Goal: Transaction & Acquisition: Book appointment/travel/reservation

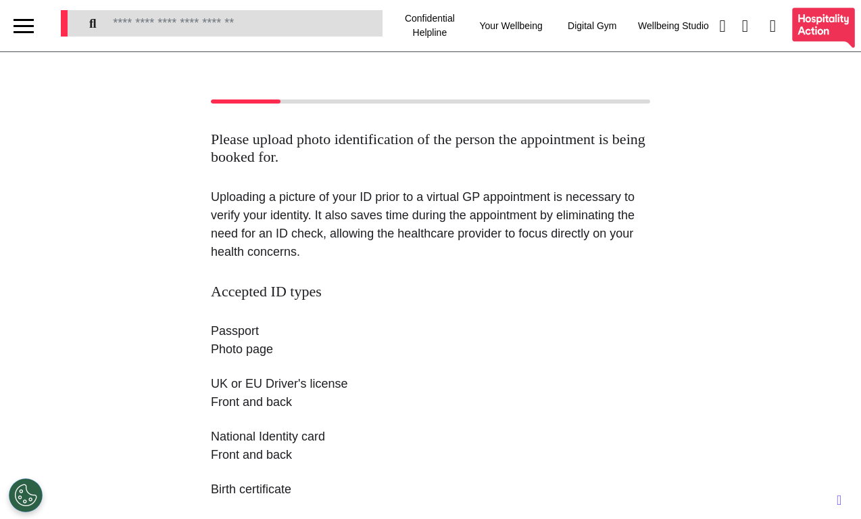
select select "**"
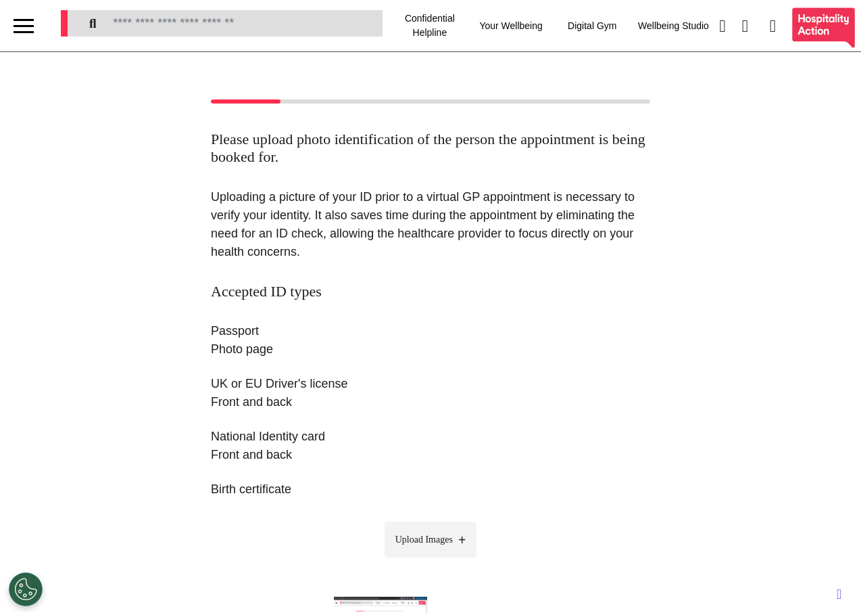
click at [428, 323] on p "Passport Photo page" at bounding box center [430, 340] width 439 height 37
click at [440, 424] on p "Accepted ID types Passport Photo page UK or EU Driver's license Front and back …" at bounding box center [430, 399] width 439 height 232
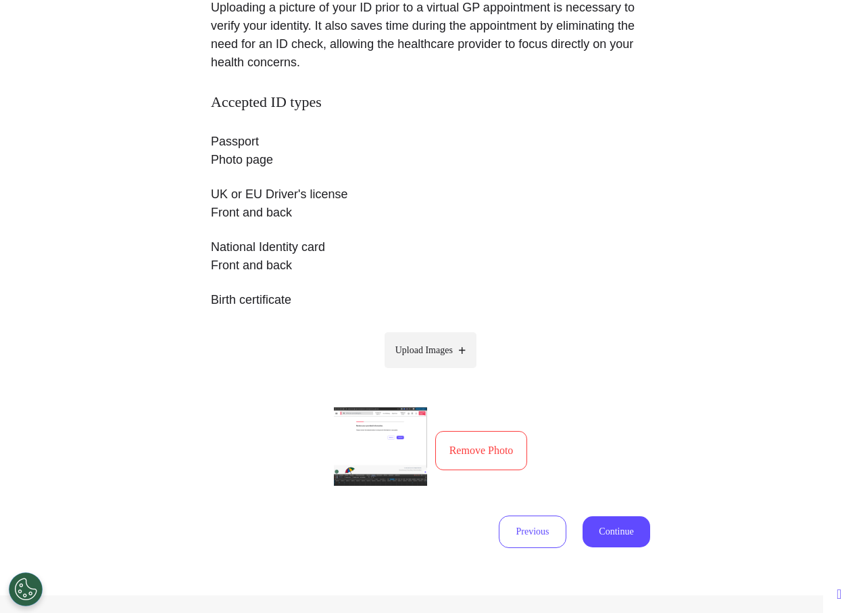
scroll to position [318, 0]
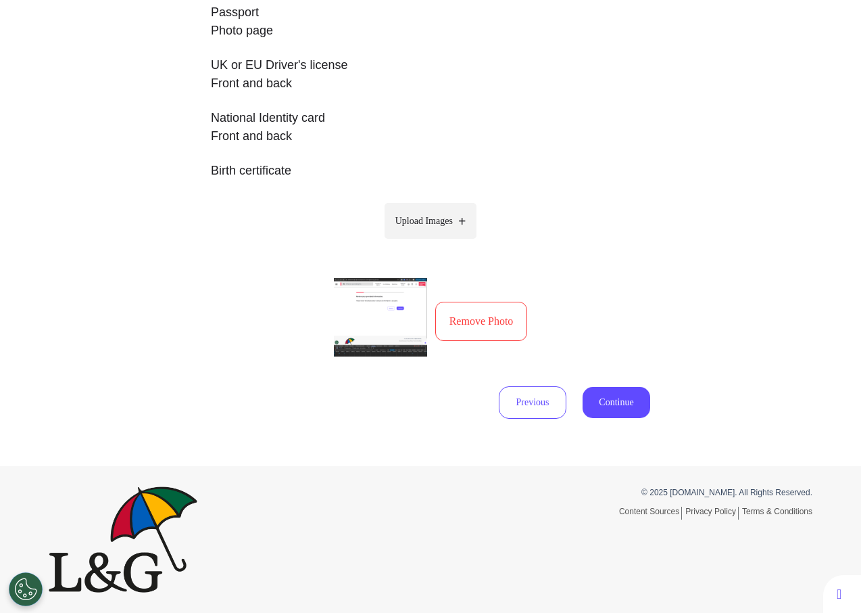
click at [598, 157] on p "Accepted ID types Passport Photo page UK or EU Driver's license Front and back …" at bounding box center [430, 80] width 439 height 232
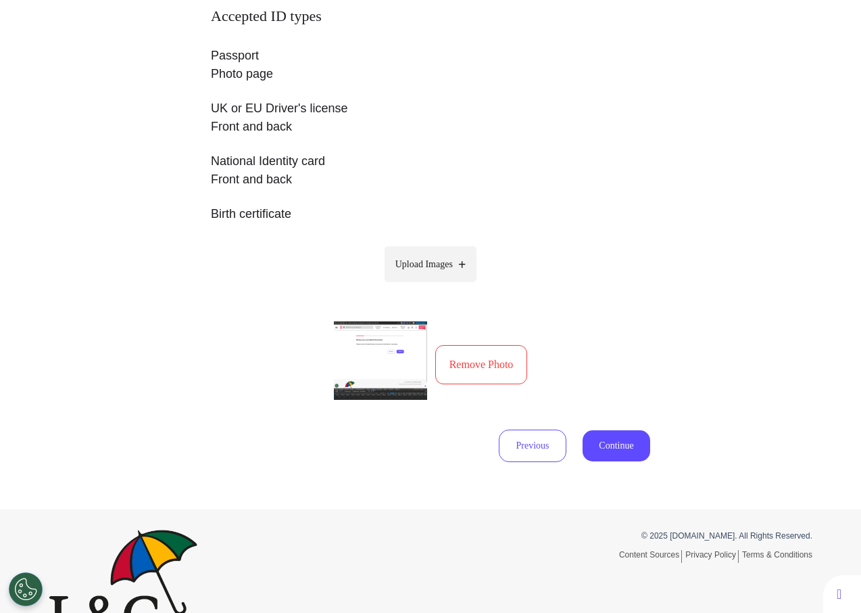
scroll to position [273, 0]
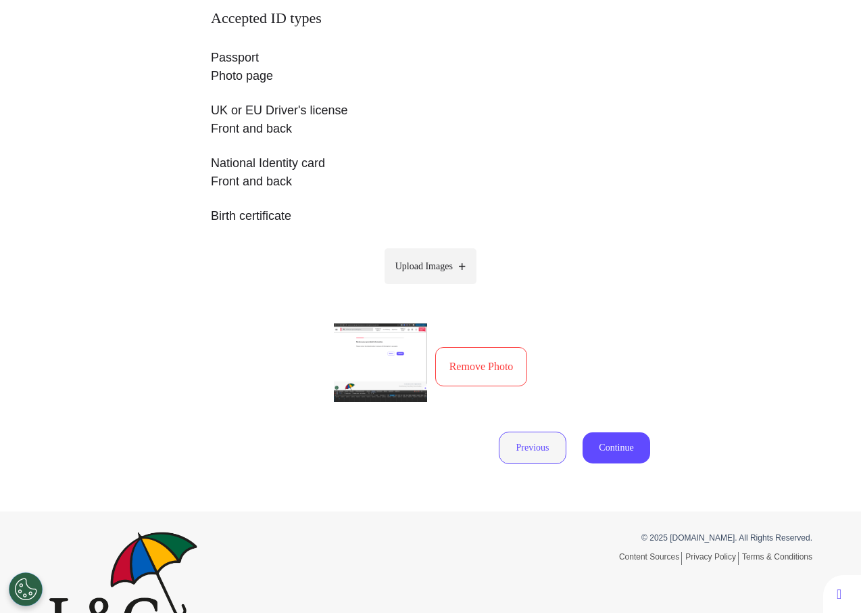
click at [528, 446] on button "Previous" at bounding box center [533, 447] width 68 height 32
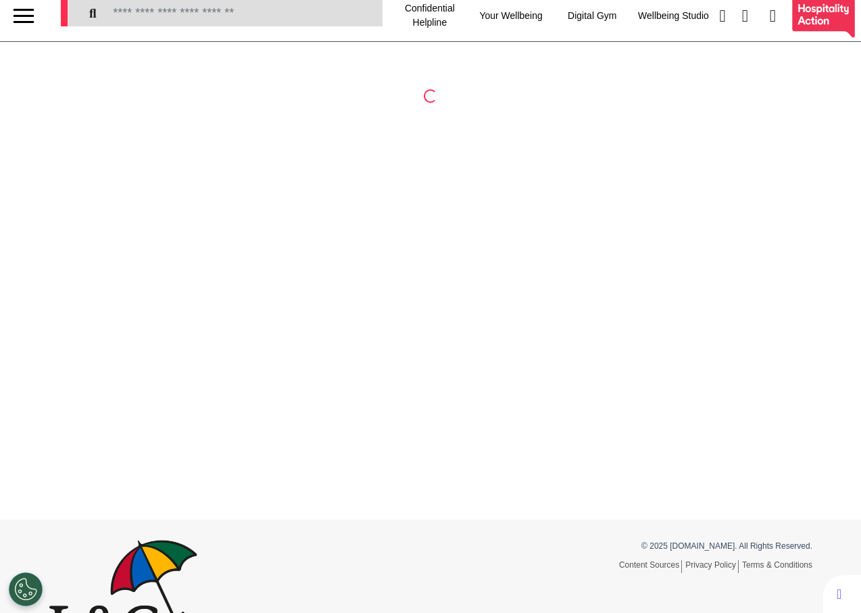
scroll to position [0, 0]
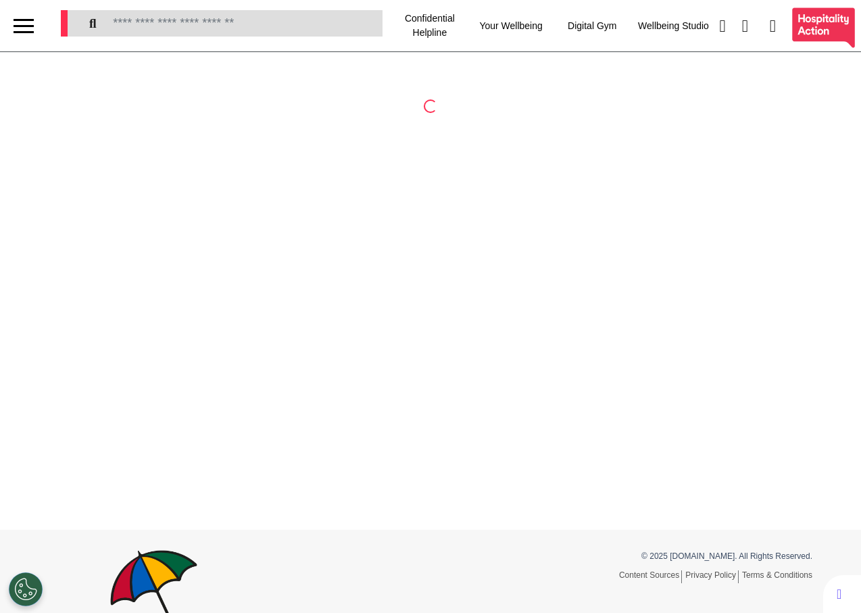
click at [28, 25] on div at bounding box center [24, 26] width 20 height 2
select select "****"
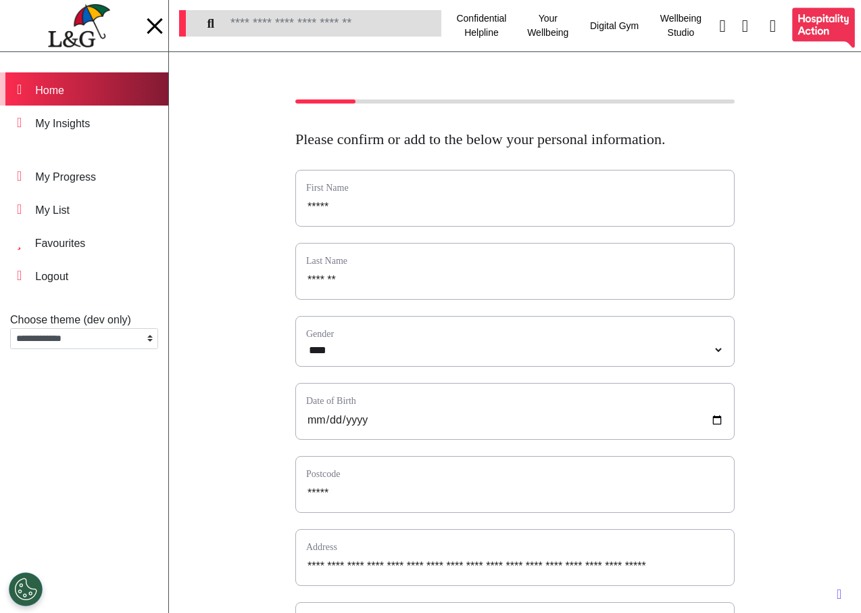
click at [64, 94] on div "Home" at bounding box center [49, 90] width 29 height 16
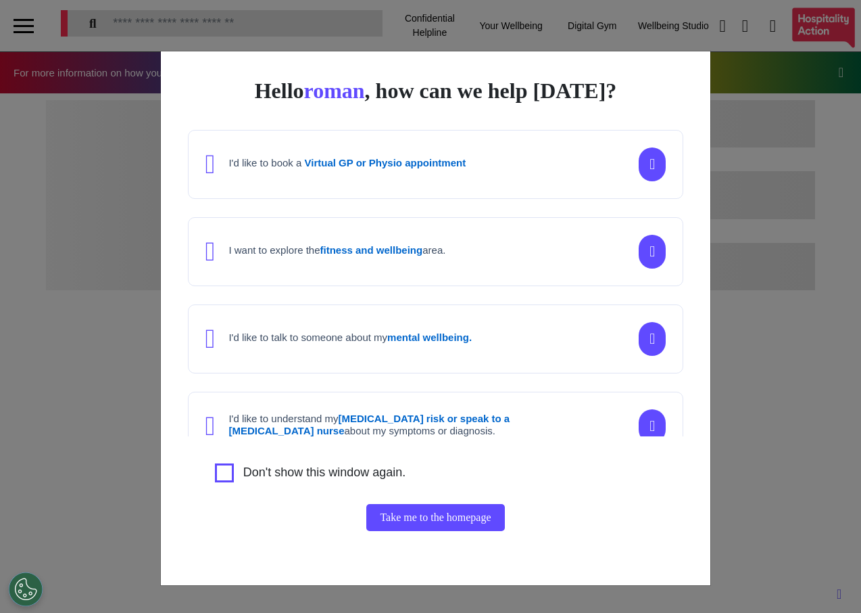
scroll to position [0, 538]
click at [791, 360] on div "Hello roman , how can we help [DATE]? I'd like to book a Virtual GP or Physio a…" at bounding box center [430, 306] width 861 height 613
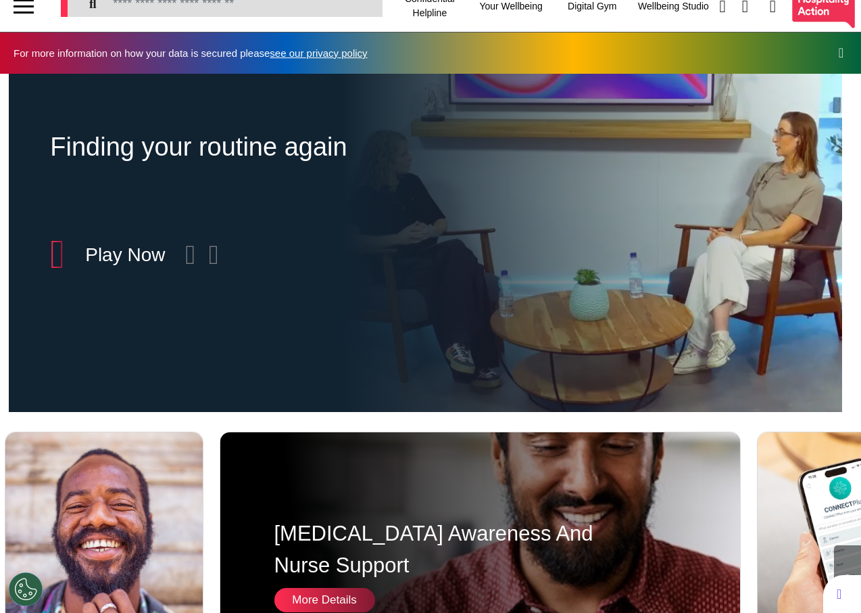
scroll to position [500, 0]
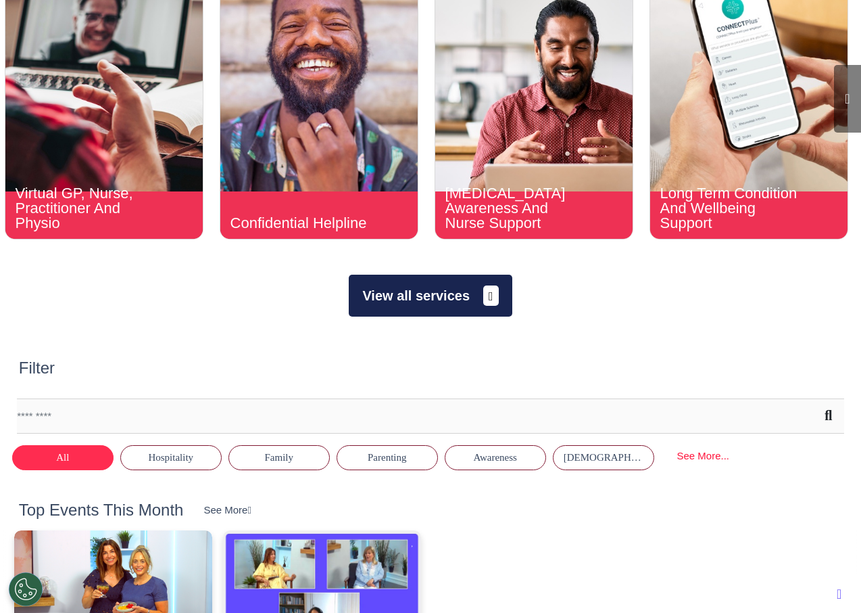
click at [381, 308] on button "View all services" at bounding box center [430, 296] width 163 height 42
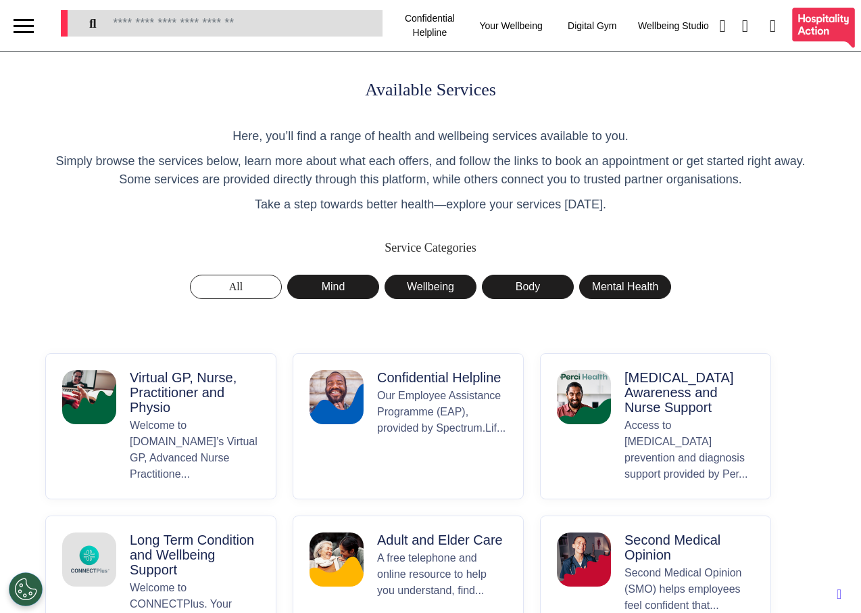
click at [147, 387] on p "Virtual GP, Nurse, Practitioner and Physio" at bounding box center [195, 392] width 130 height 45
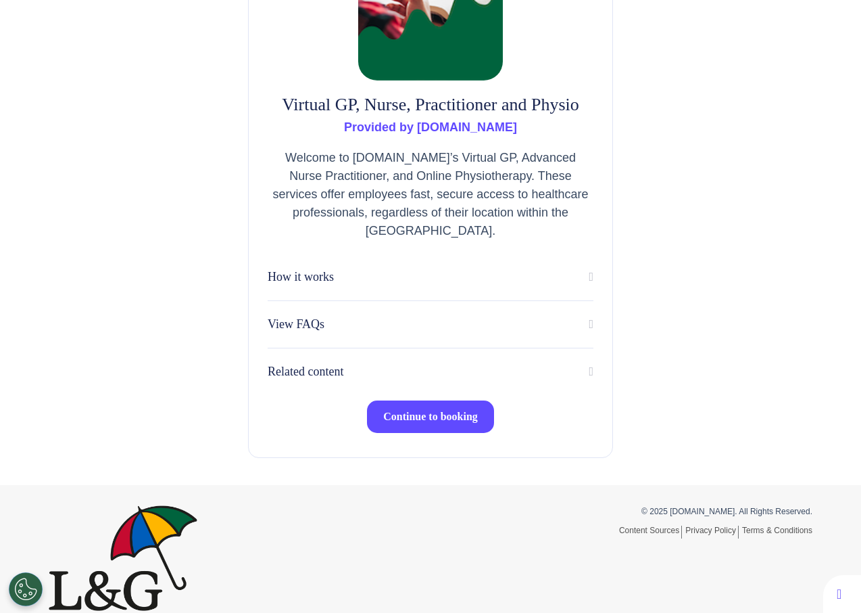
scroll to position [181, 0]
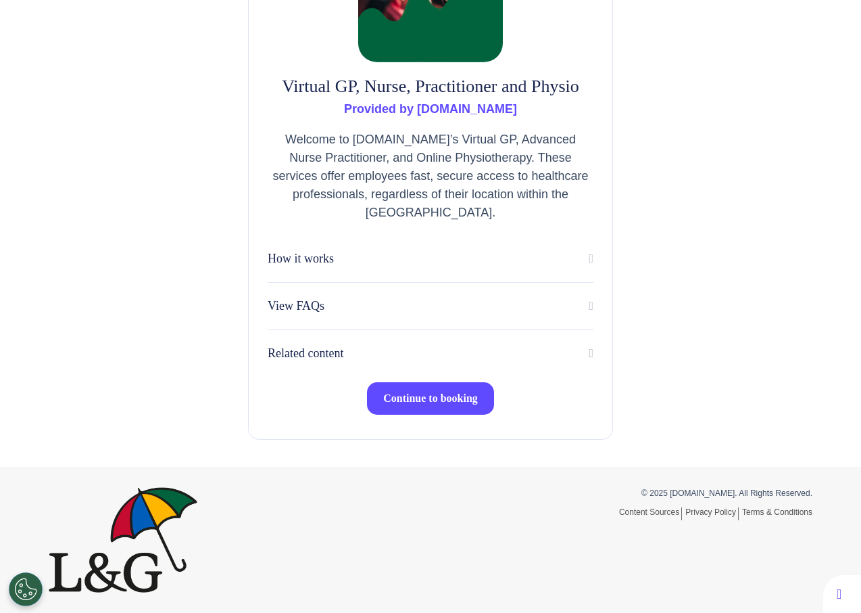
click at [432, 398] on span "Continue to booking" at bounding box center [430, 397] width 95 height 11
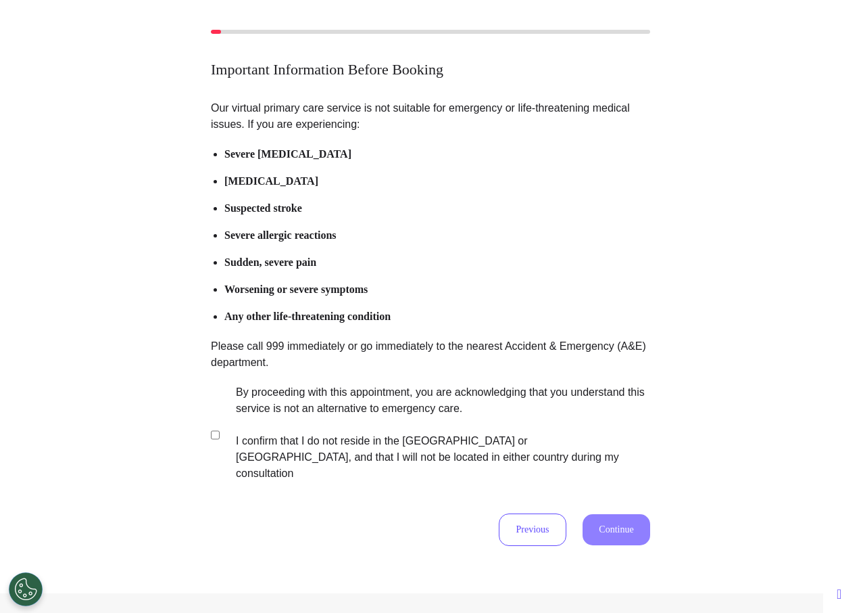
click at [391, 408] on label "By proceeding with this appointment, you are acknowledging that you understand …" at bounding box center [433, 432] width 423 height 97
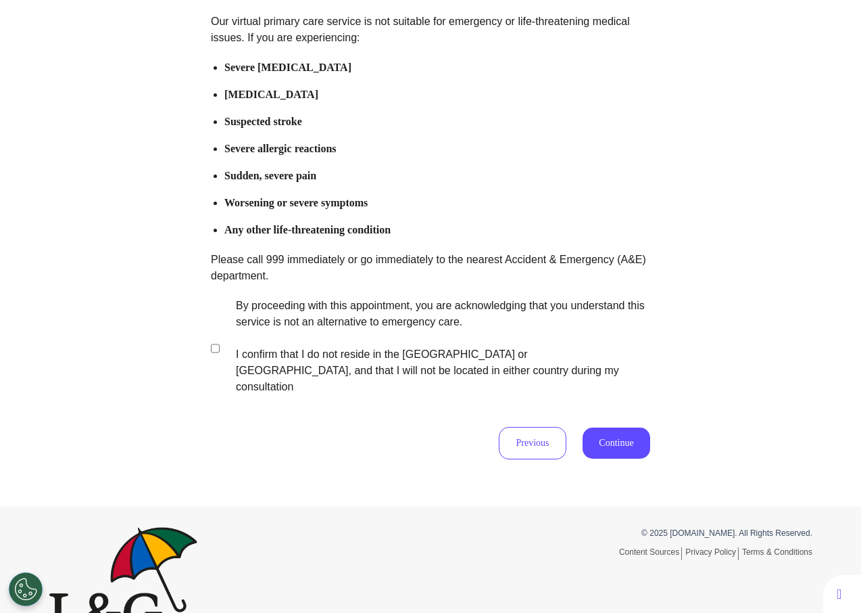
scroll to position [166, 0]
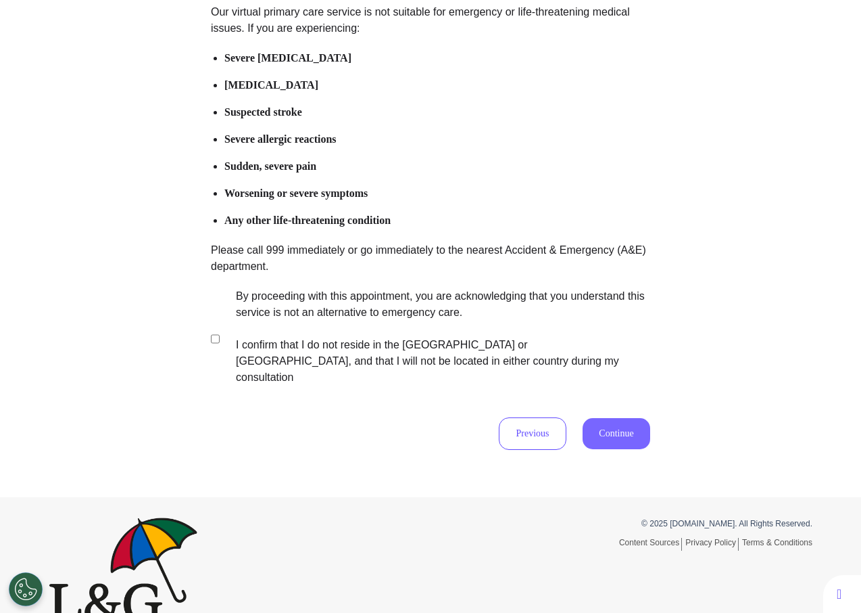
click at [598, 424] on button "Continue" at bounding box center [617, 433] width 68 height 31
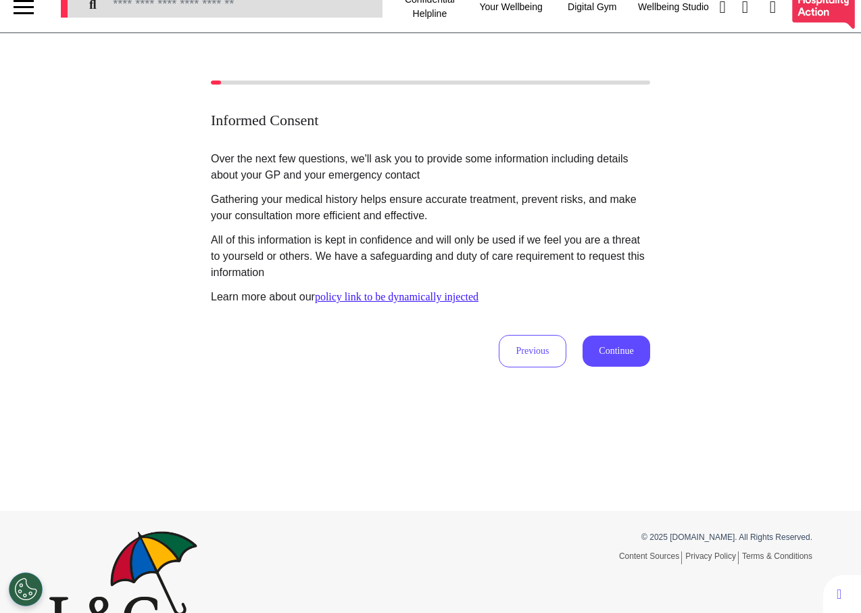
scroll to position [0, 0]
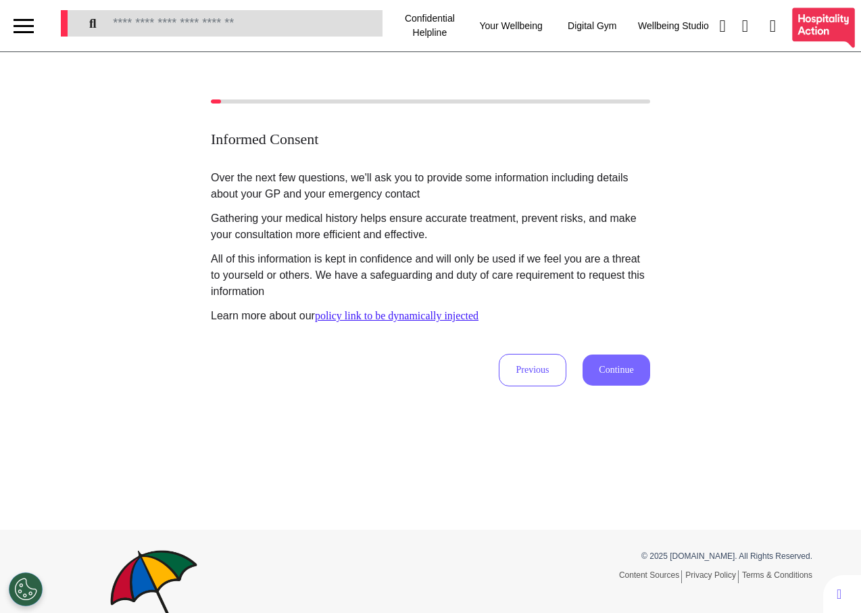
click at [627, 371] on button "Continue" at bounding box center [617, 369] width 68 height 31
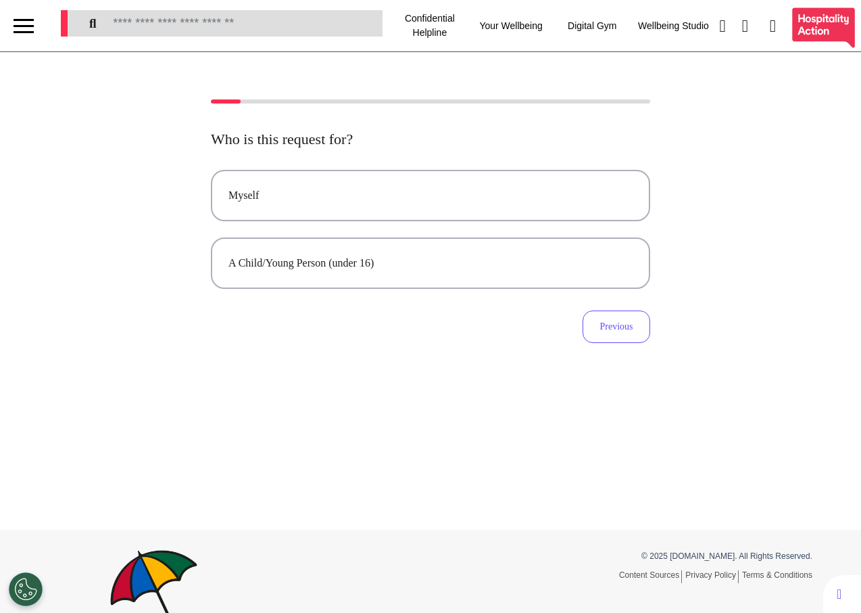
drag, startPoint x: 479, startPoint y: 335, endPoint x: 486, endPoint y: 334, distance: 7.5
click at [479, 335] on div "Previous" at bounding box center [430, 326] width 439 height 32
click at [445, 174] on button "Myself" at bounding box center [430, 195] width 439 height 51
select select "****"
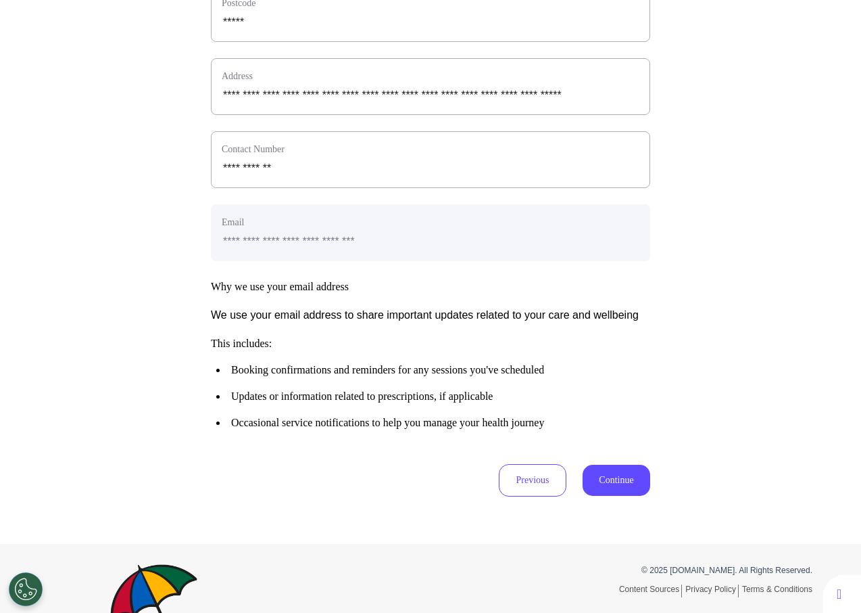
scroll to position [473, 0]
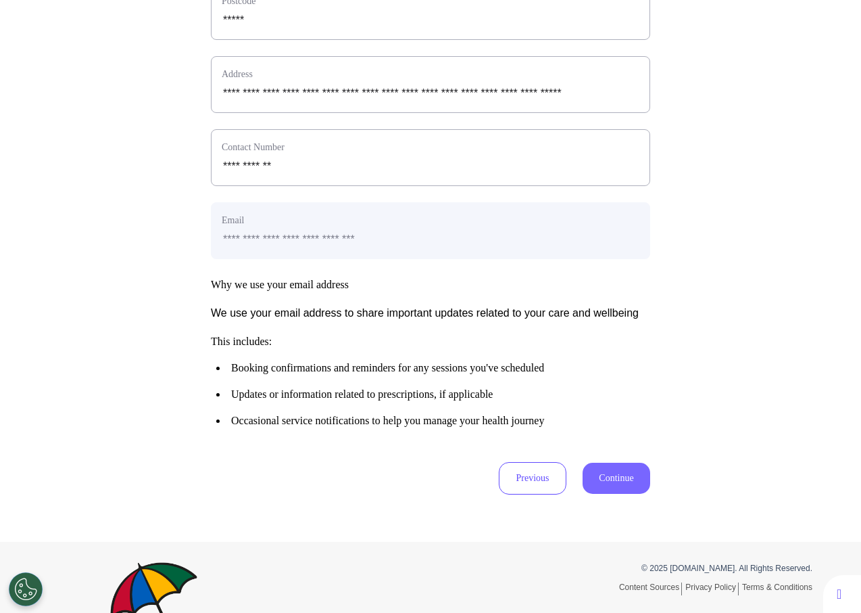
click at [611, 494] on button "Continue" at bounding box center [617, 477] width 68 height 31
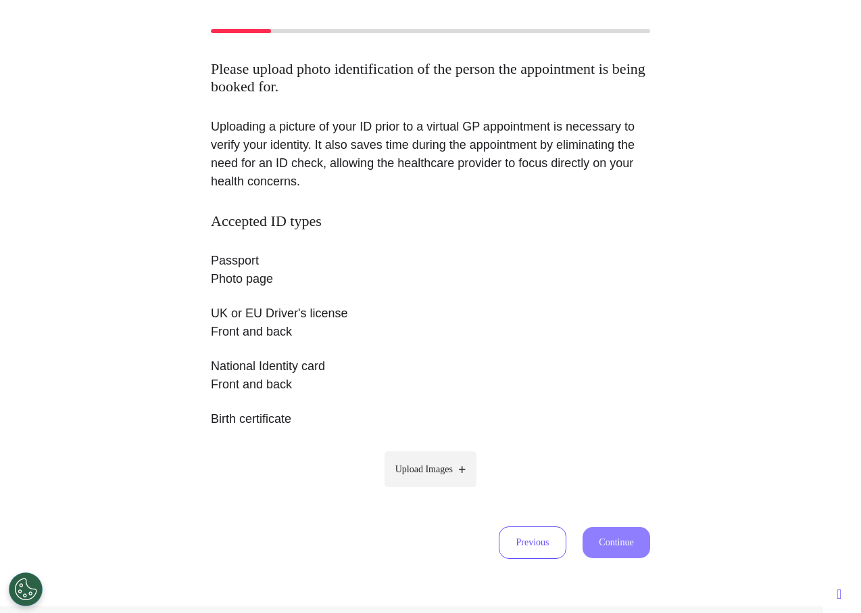
scroll to position [75, 0]
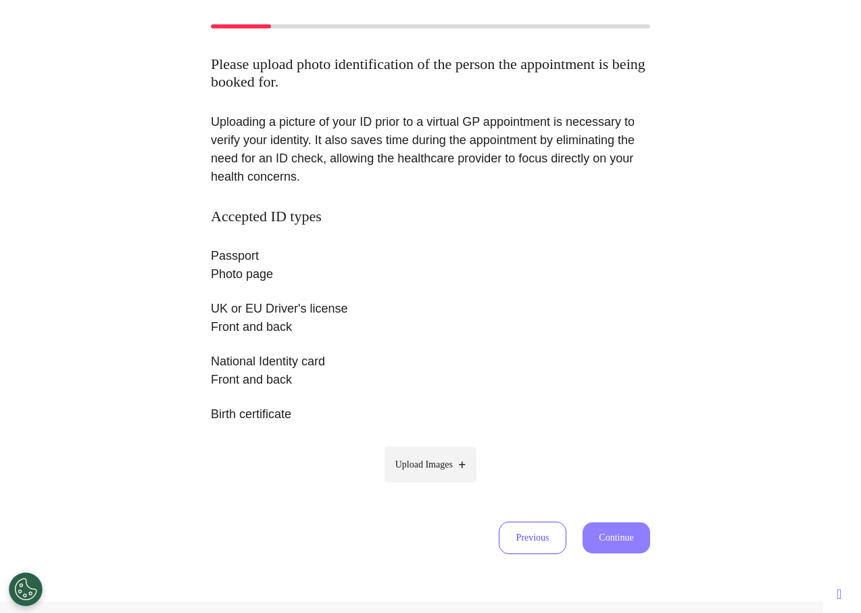
click at [414, 466] on span "Upload Images" at bounding box center [424, 464] width 57 height 14
click at [414, 485] on input "Upload Images" at bounding box center [430, 492] width 128 height 14
type input "**********"
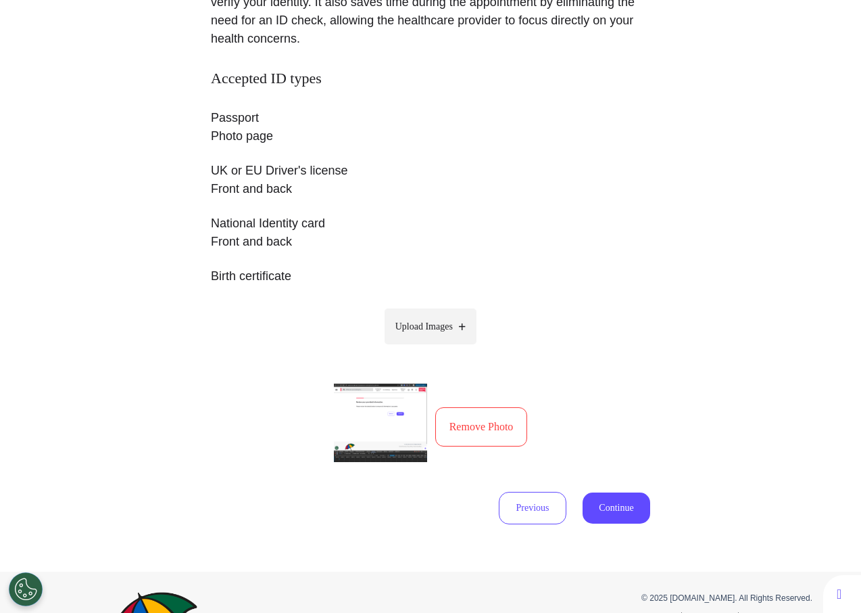
scroll to position [218, 0]
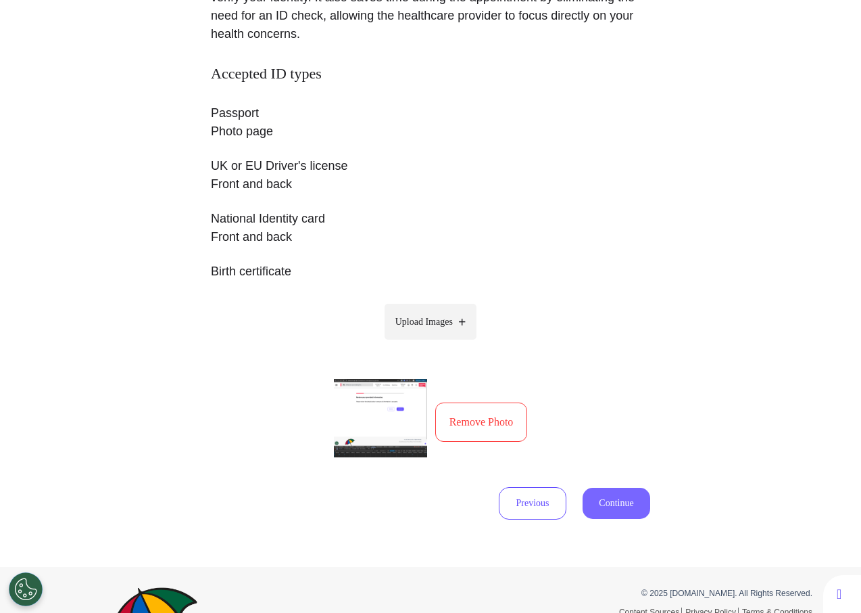
click at [615, 504] on button "Continue" at bounding box center [617, 502] width 68 height 31
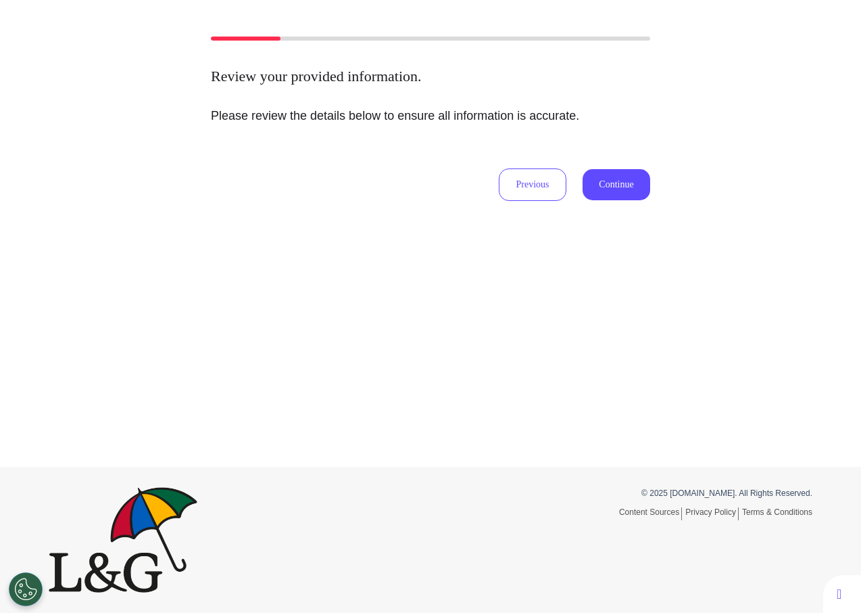
scroll to position [0, 0]
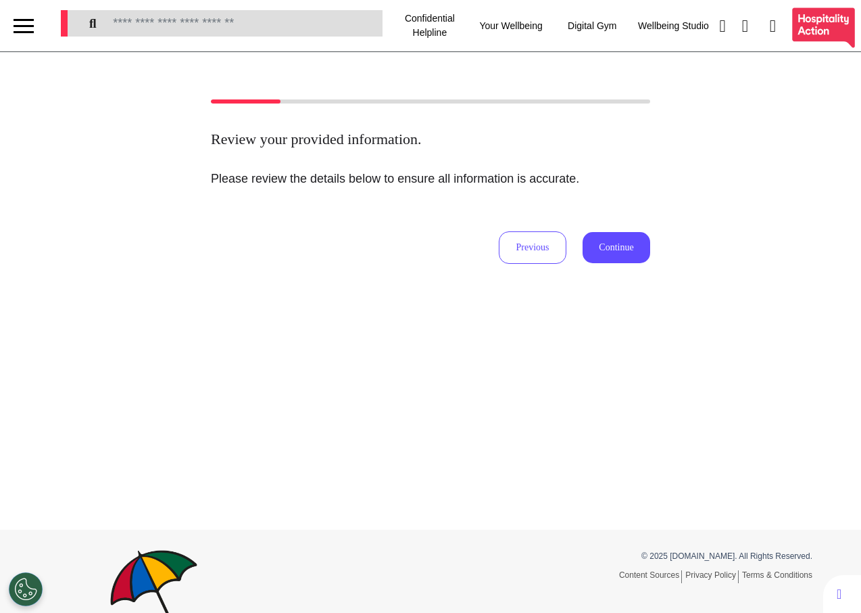
click at [394, 149] on div "Review your provided information. Please review the details below to ensure all…" at bounding box center [430, 196] width 439 height 133
click at [284, 138] on h2 "Review your provided information." at bounding box center [430, 139] width 439 height 18
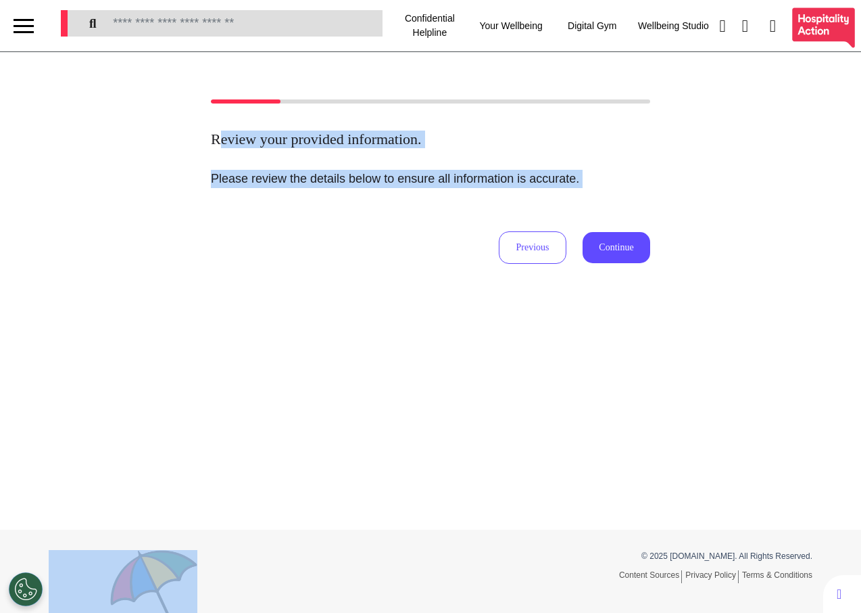
drag, startPoint x: 204, startPoint y: 140, endPoint x: 643, endPoint y: 181, distance: 440.7
click at [650, 189] on div "Review your provided information. Please review the details below to ensure all…" at bounding box center [430, 181] width 861 height 164
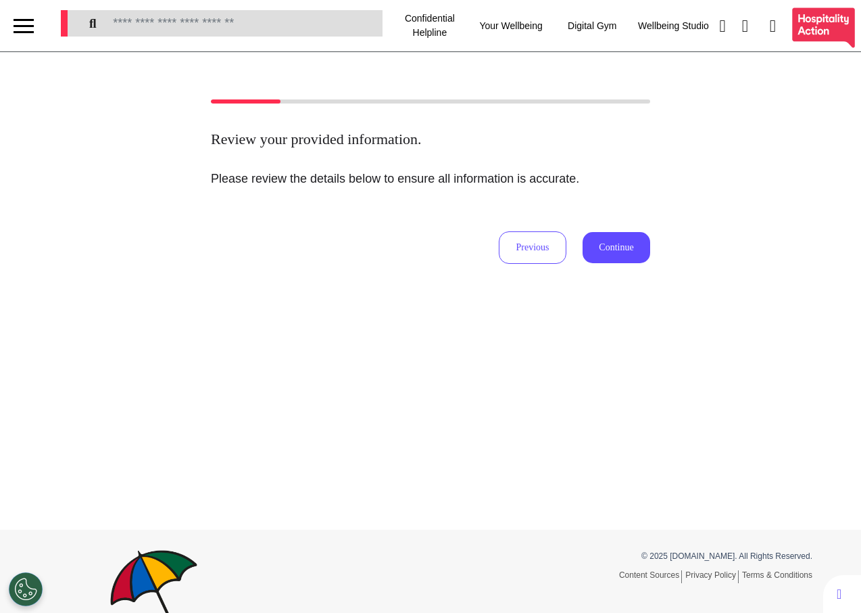
click at [643, 181] on p "Please review the details below to ensure all information is accurate." at bounding box center [430, 179] width 439 height 18
drag, startPoint x: 625, startPoint y: 178, endPoint x: 162, endPoint y: 136, distance: 465.1
click at [162, 136] on div "Review your provided information. Please review the details below to ensure all…" at bounding box center [430, 181] width 861 height 164
click at [330, 326] on div "Review your provided information. Please review the details below to ensure all…" at bounding box center [430, 290] width 861 height 477
drag, startPoint x: 262, startPoint y: 141, endPoint x: 241, endPoint y: 138, distance: 20.5
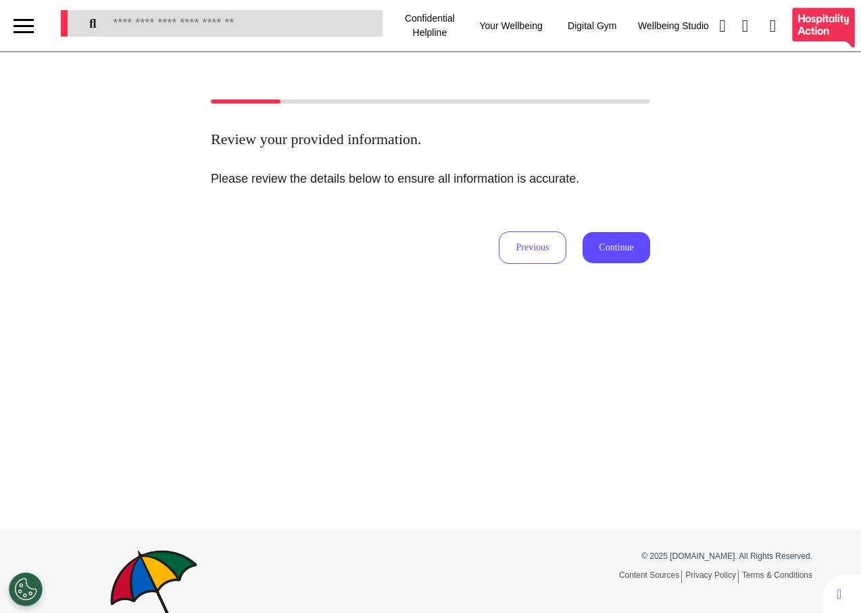
click at [262, 141] on h2 "Review your provided information." at bounding box center [430, 139] width 439 height 18
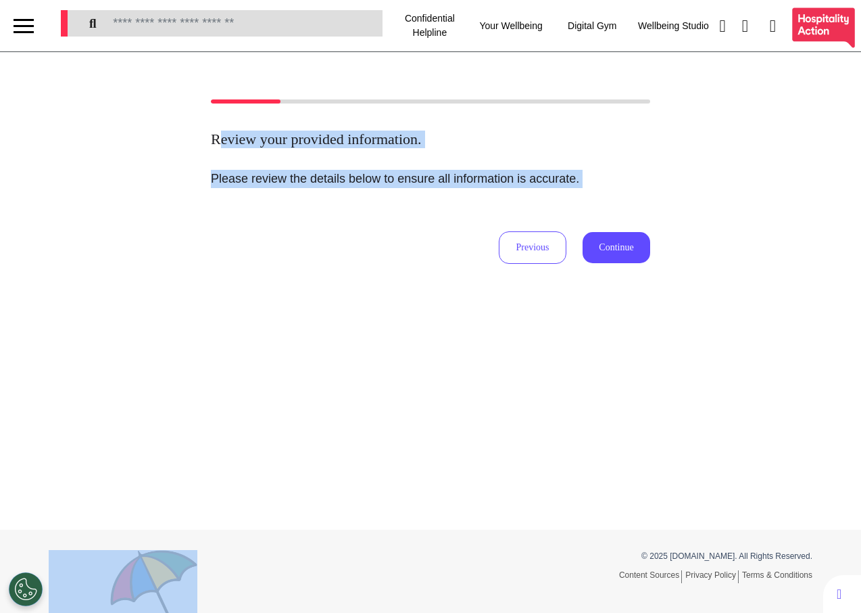
drag, startPoint x: 195, startPoint y: 133, endPoint x: 610, endPoint y: 204, distance: 420.6
click at [610, 204] on div "Review your provided information. Please review the details below to ensure all…" at bounding box center [430, 181] width 861 height 164
click at [661, 176] on div "Review your provided information. Please review the details below to ensure all…" at bounding box center [430, 181] width 861 height 164
drag, startPoint x: 267, startPoint y: 145, endPoint x: 751, endPoint y: 199, distance: 486.5
click at [751, 199] on div "Review your provided information. Please review the details below to ensure all…" at bounding box center [430, 181] width 861 height 164
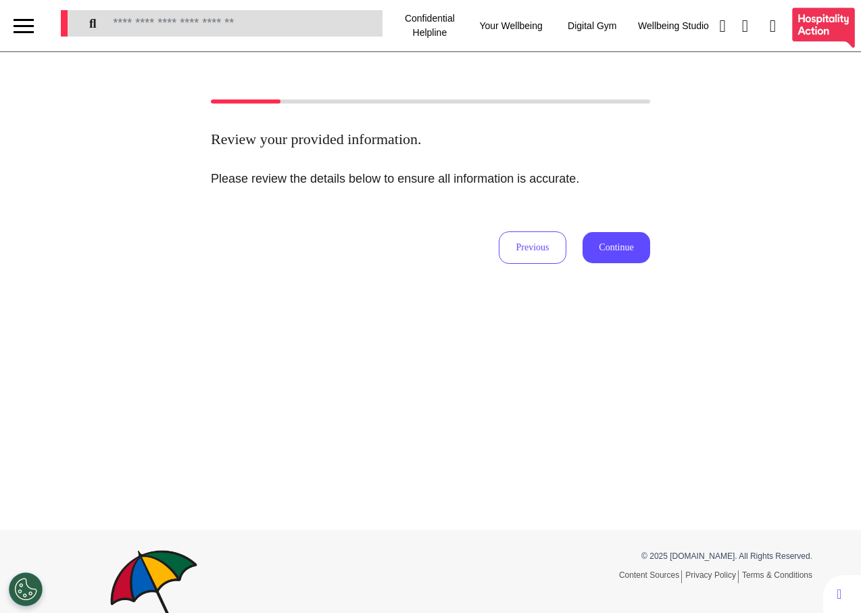
click at [586, 190] on div "Review your provided information. Please review the details below to ensure all…" at bounding box center [430, 196] width 439 height 133
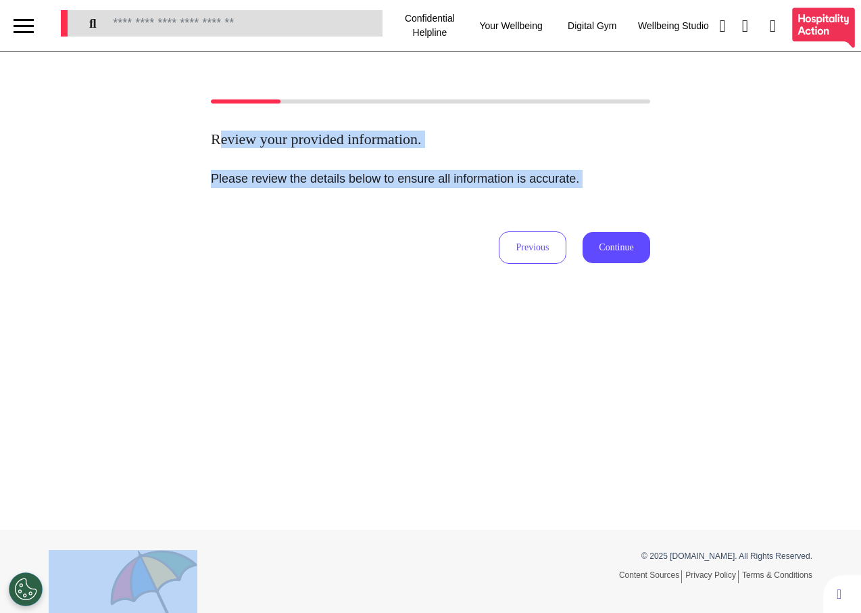
drag, startPoint x: 203, startPoint y: 132, endPoint x: 674, endPoint y: 204, distance: 476.8
click at [684, 208] on div "Review your provided information. Please review the details below to ensure all…" at bounding box center [430, 181] width 861 height 164
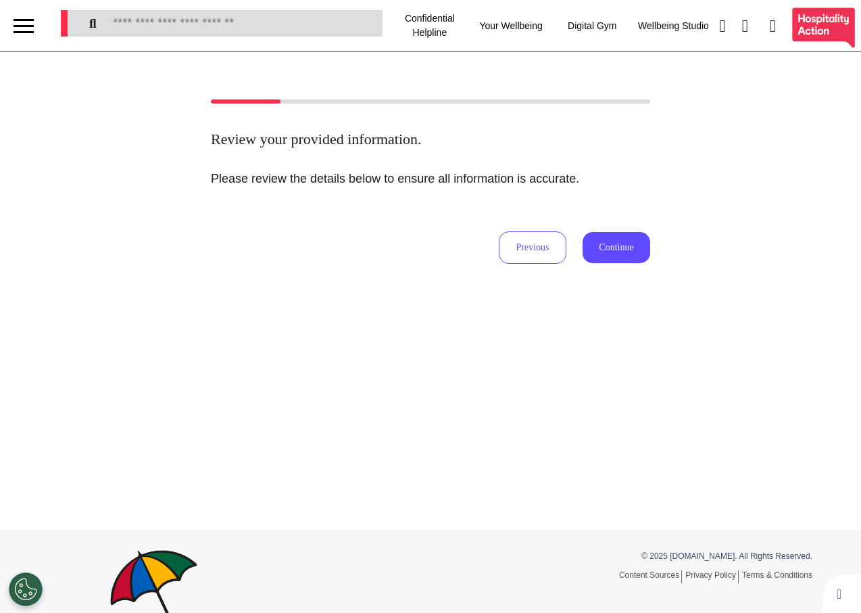
click at [671, 203] on div "Review your provided information. Please review the details below to ensure all…" at bounding box center [430, 181] width 861 height 164
click at [29, 23] on div at bounding box center [24, 26] width 20 height 22
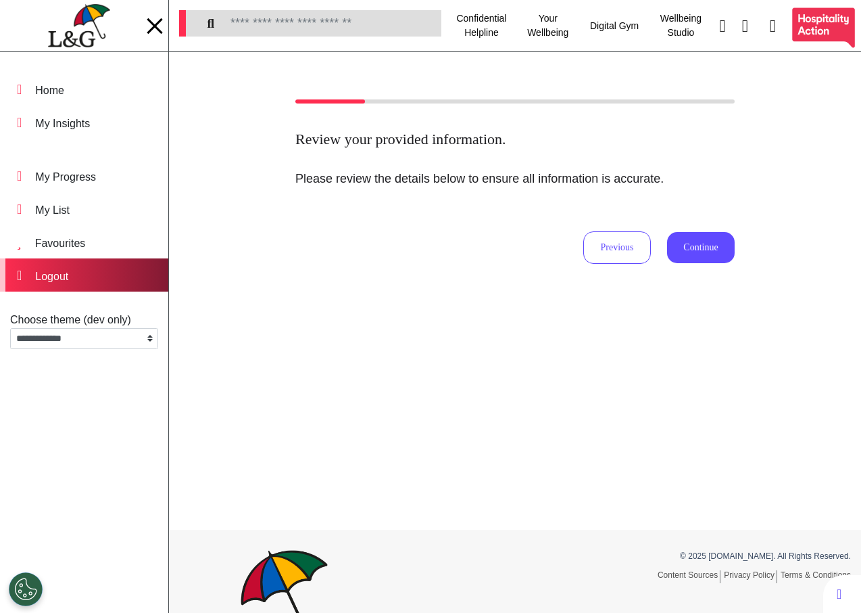
click at [68, 274] on div "Logout" at bounding box center [51, 276] width 33 height 16
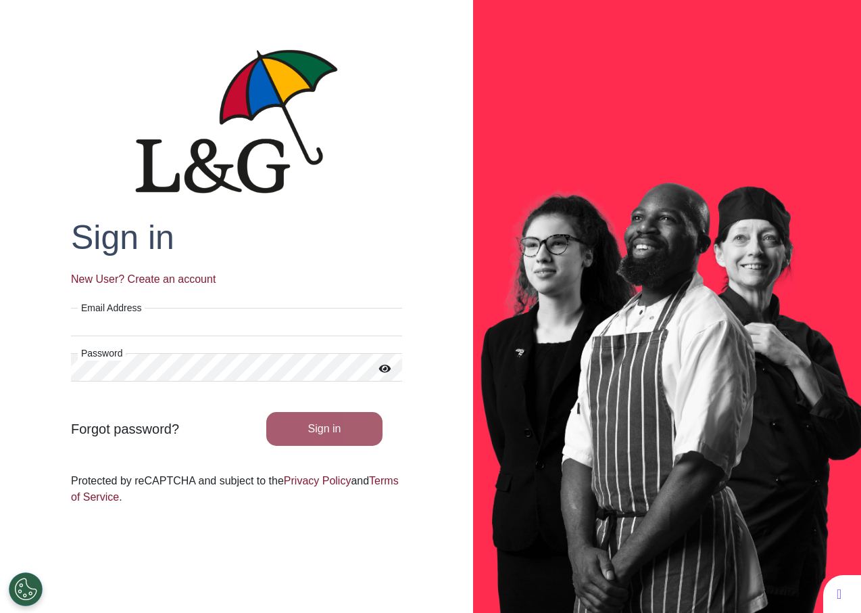
type input "**********"
click at [262, 325] on input "**********" at bounding box center [236, 322] width 331 height 28
drag, startPoint x: 269, startPoint y: 324, endPoint x: 20, endPoint y: 315, distance: 249.6
click at [20, 315] on div "**********" at bounding box center [236, 402] width 467 height 396
drag, startPoint x: 291, startPoint y: 239, endPoint x: 284, endPoint y: 243, distance: 7.9
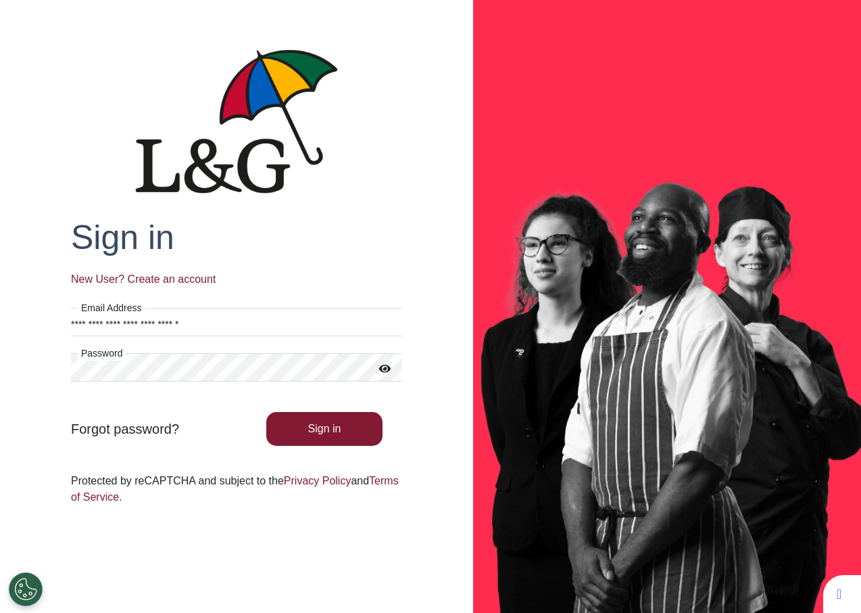
click at [289, 240] on h2 "Sign in" at bounding box center [236, 237] width 331 height 41
click at [171, 279] on span "New User? Create an account" at bounding box center [143, 278] width 145 height 11
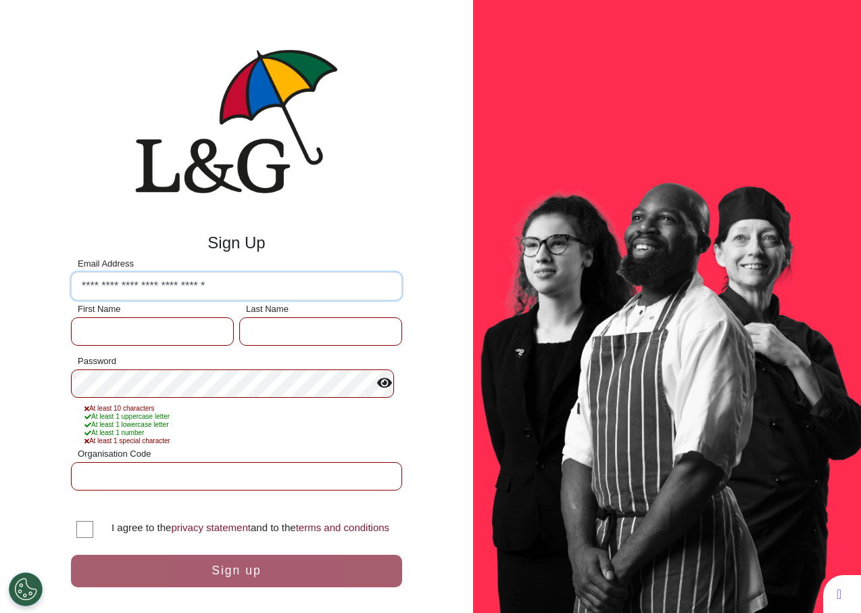
drag, startPoint x: 308, startPoint y: 289, endPoint x: 76, endPoint y: 269, distance: 232.7
click at [71, 274] on div "**********" at bounding box center [236, 286] width 331 height 28
drag, startPoint x: 283, startPoint y: 286, endPoint x: 16, endPoint y: 287, distance: 267.8
click at [16, 287] on div "**********" at bounding box center [236, 402] width 467 height 396
type input "**********"
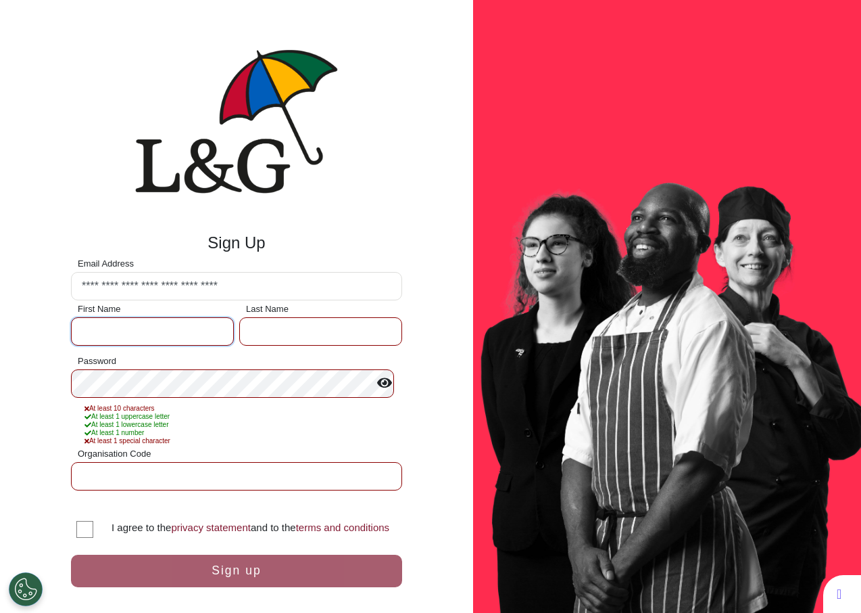
click at [101, 325] on input "First Name" at bounding box center [152, 331] width 163 height 28
type input "*****"
type input "*******"
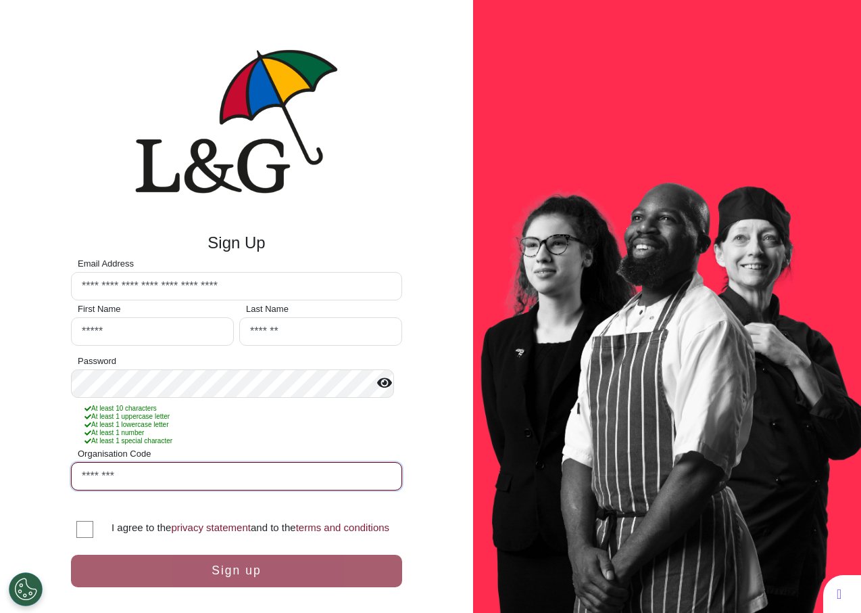
type input "********"
click at [76, 518] on div at bounding box center [84, 529] width 17 height 17
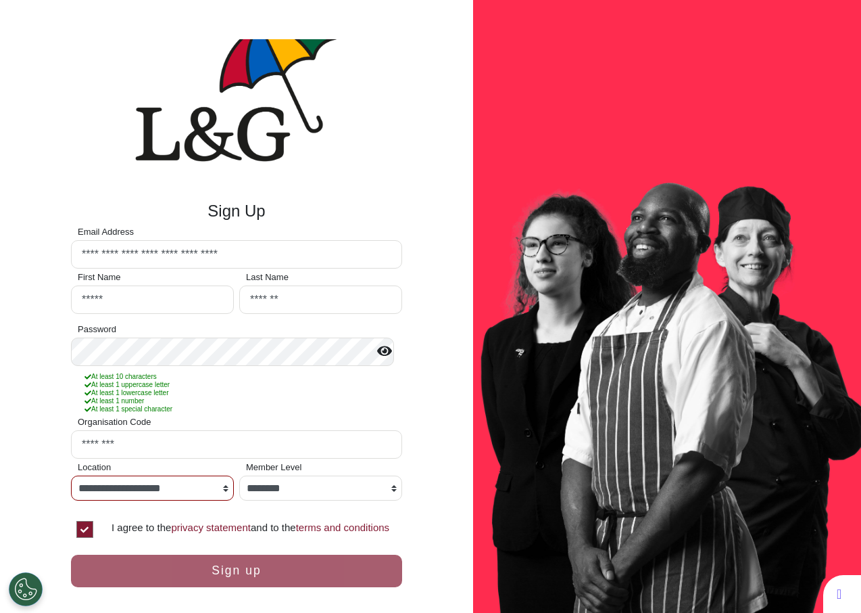
scroll to position [42, 0]
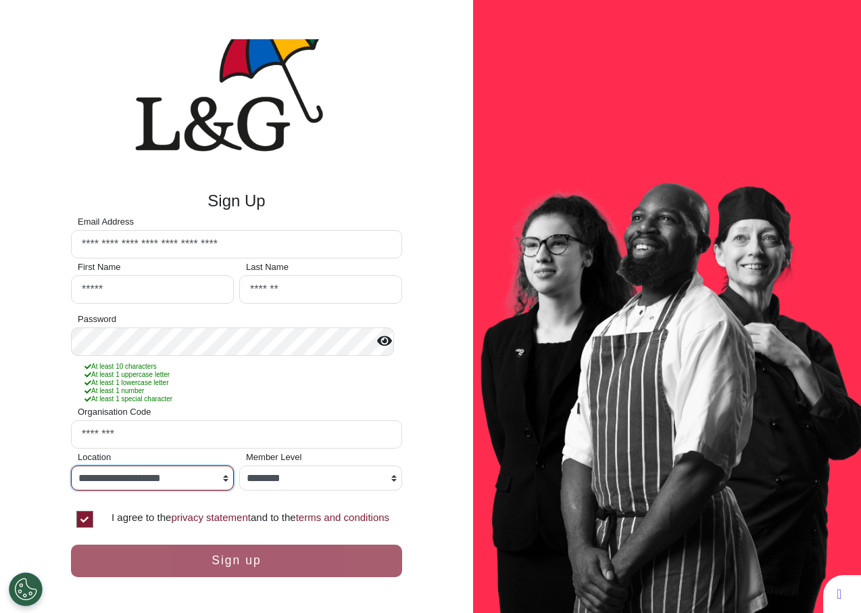
click at [195, 479] on select "**********" at bounding box center [152, 477] width 163 height 25
select select "****"
click at [71, 465] on select "**********" at bounding box center [152, 477] width 163 height 25
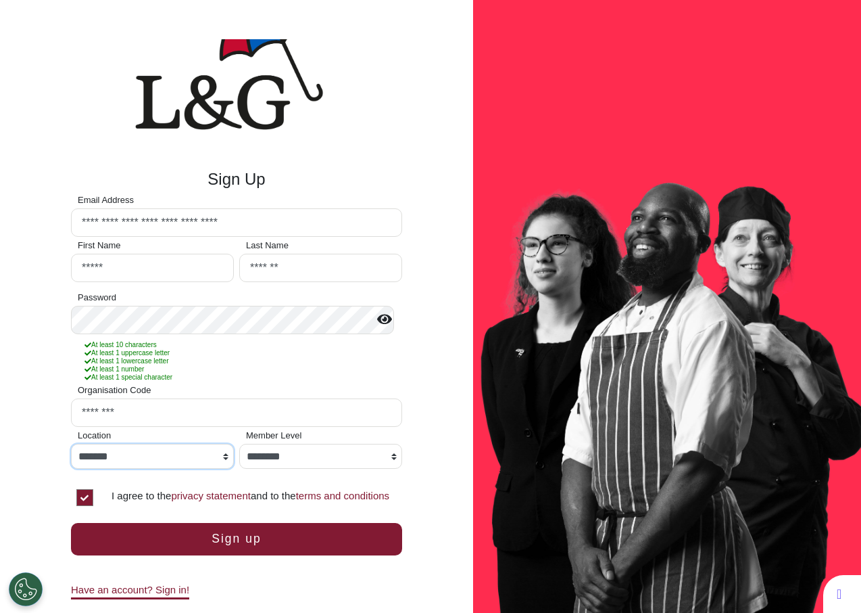
scroll to position [74, 0]
click at [251, 518] on button "Sign up" at bounding box center [236, 539] width 331 height 32
select select "**"
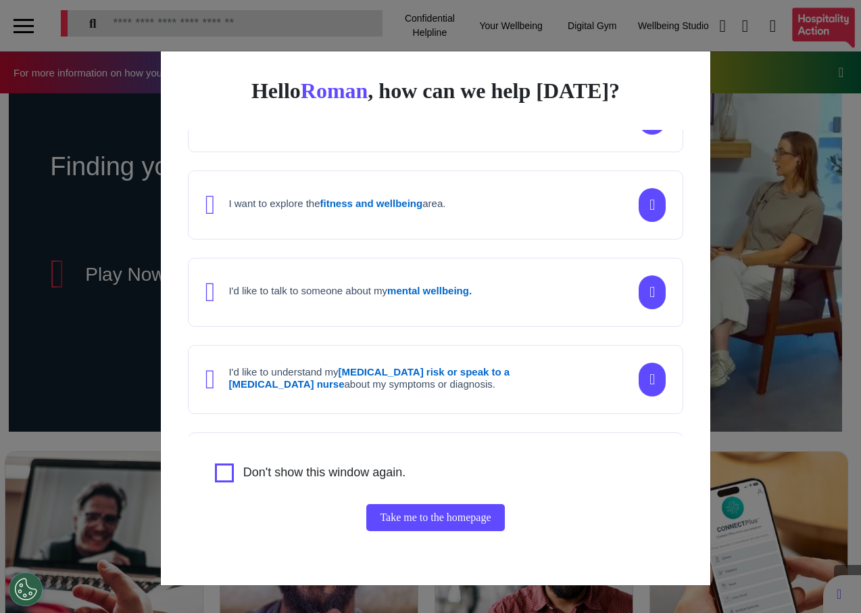
scroll to position [112, 0]
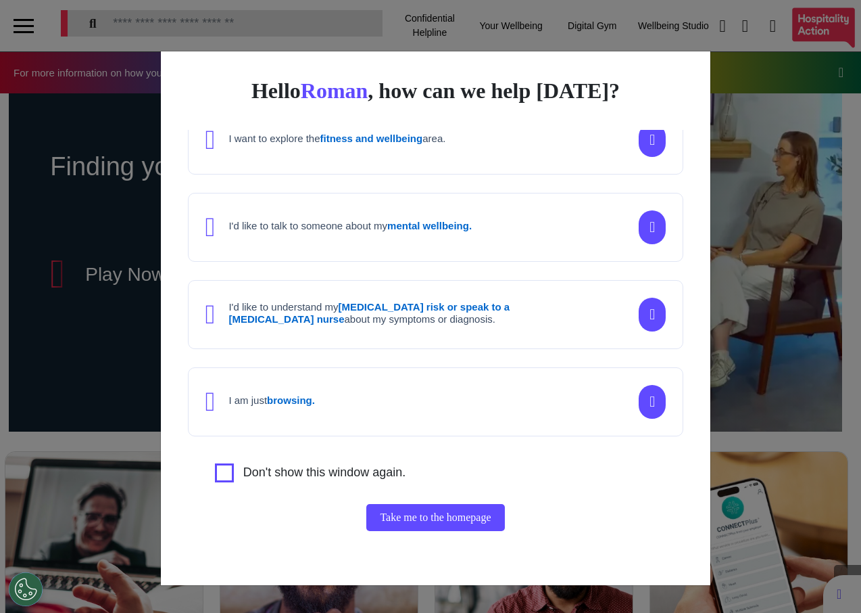
click at [713, 479] on div "Hello [PERSON_NAME] , how can we help [DATE]? I'd like to book a Virtual GP or …" at bounding box center [430, 306] width 861 height 613
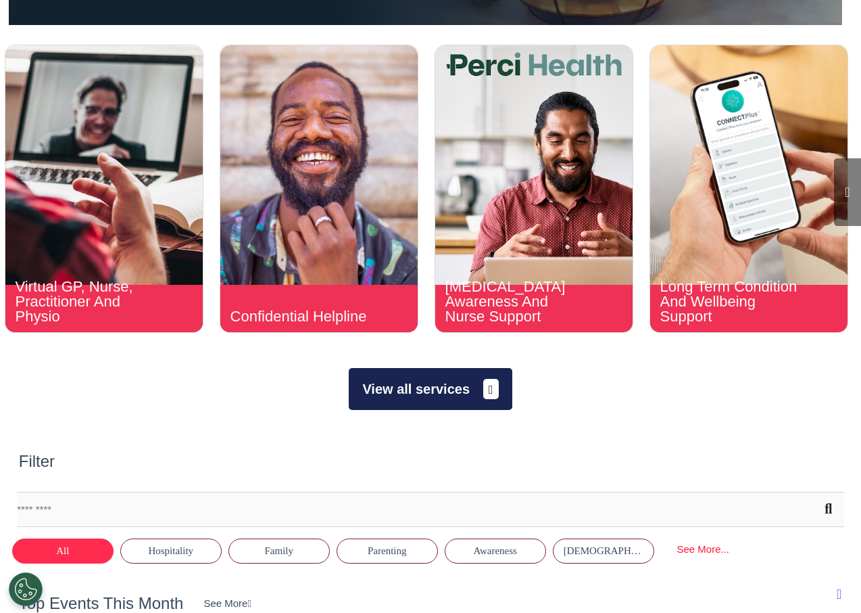
scroll to position [408, 0]
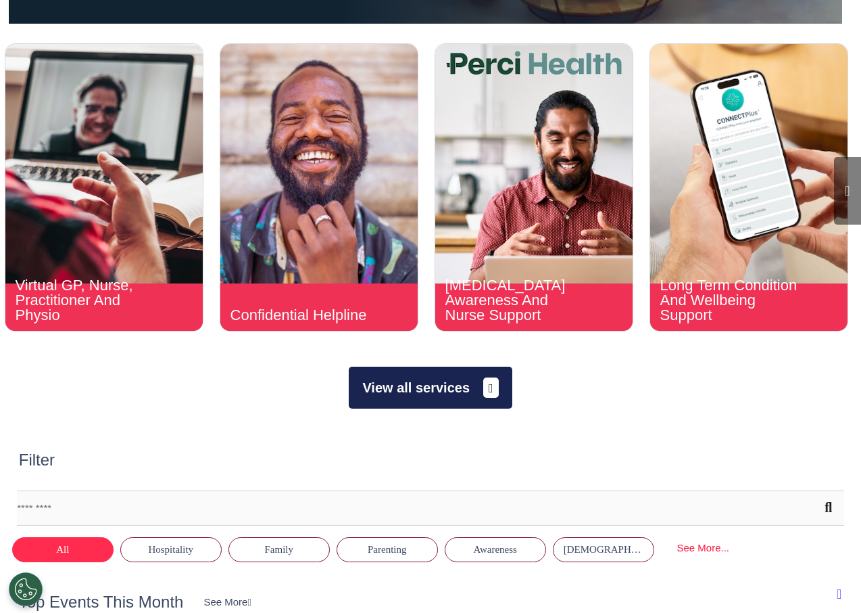
click at [545, 456] on div "Filter" at bounding box center [431, 466] width 844 height 33
click at [418, 392] on button "View all services" at bounding box center [430, 387] width 163 height 42
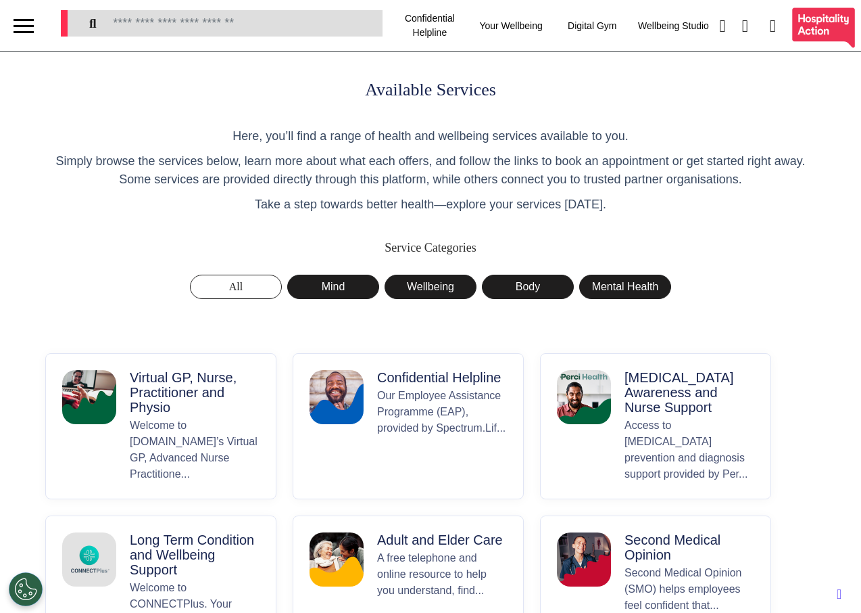
click at [136, 403] on p "Virtual GP, Nurse, Practitioner and Physio" at bounding box center [195, 392] width 130 height 45
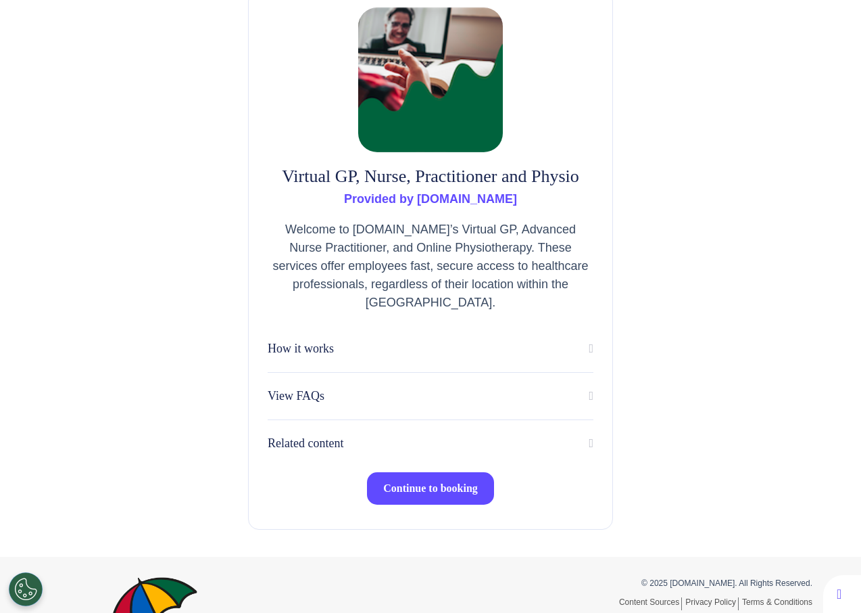
click at [439, 490] on span "Continue to booking" at bounding box center [430, 487] width 95 height 11
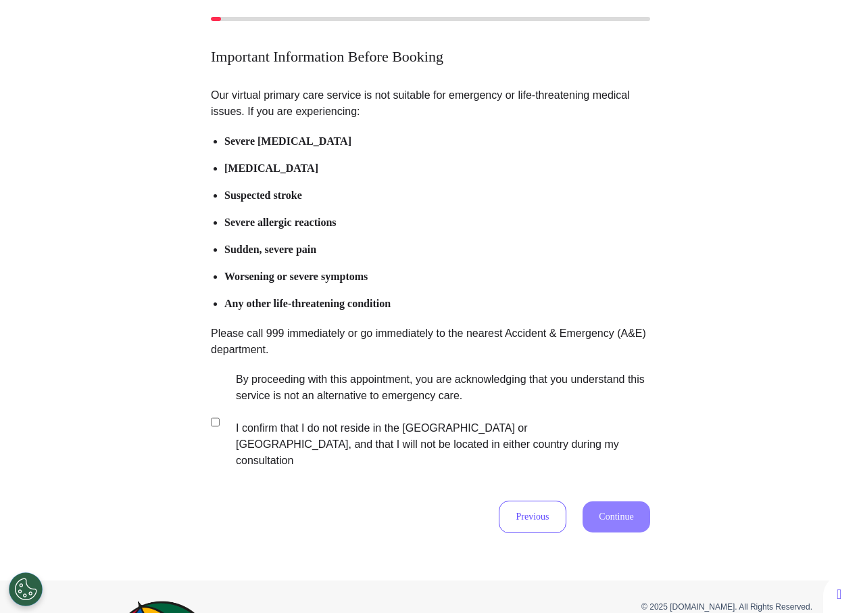
scroll to position [181, 0]
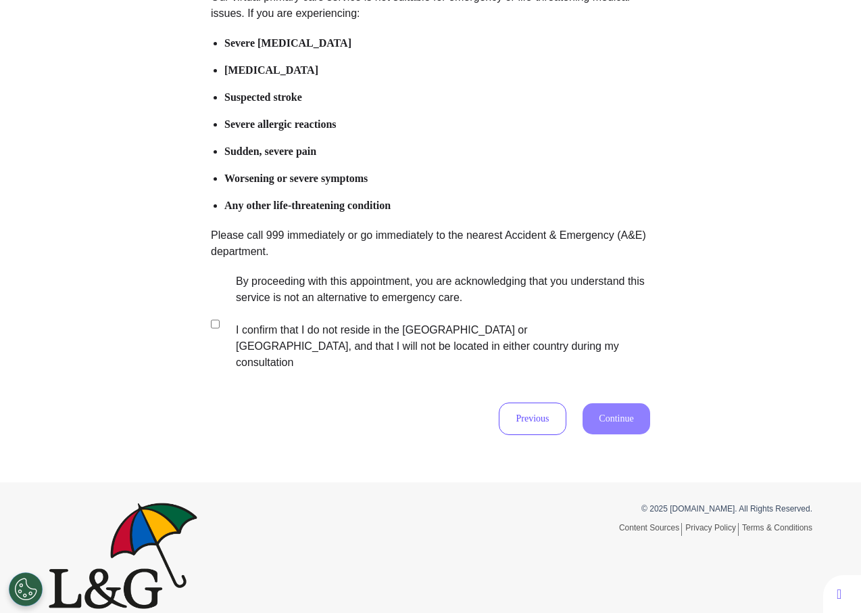
click at [389, 277] on label "By proceeding with this appointment, you are acknowledging that you understand …" at bounding box center [433, 321] width 423 height 97
click at [619, 406] on button "Continue" at bounding box center [617, 418] width 68 height 31
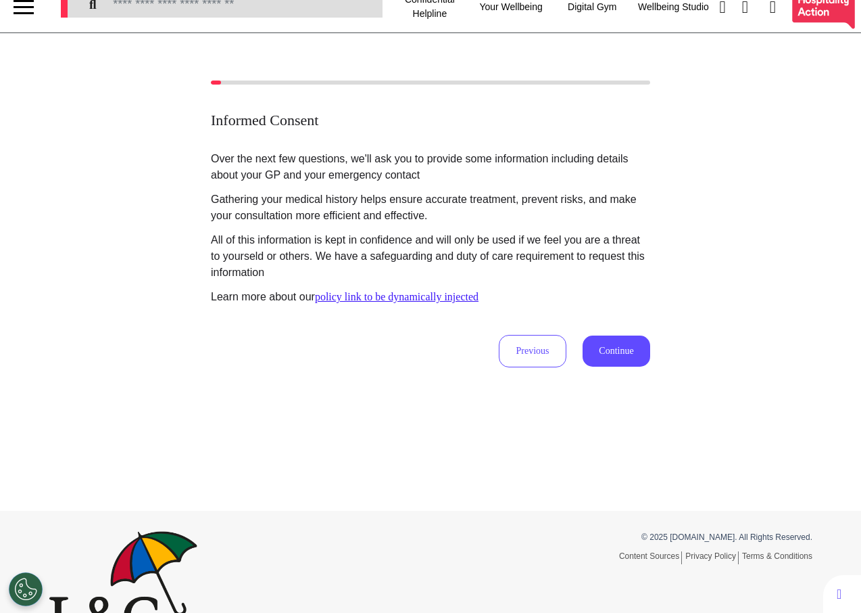
scroll to position [0, 0]
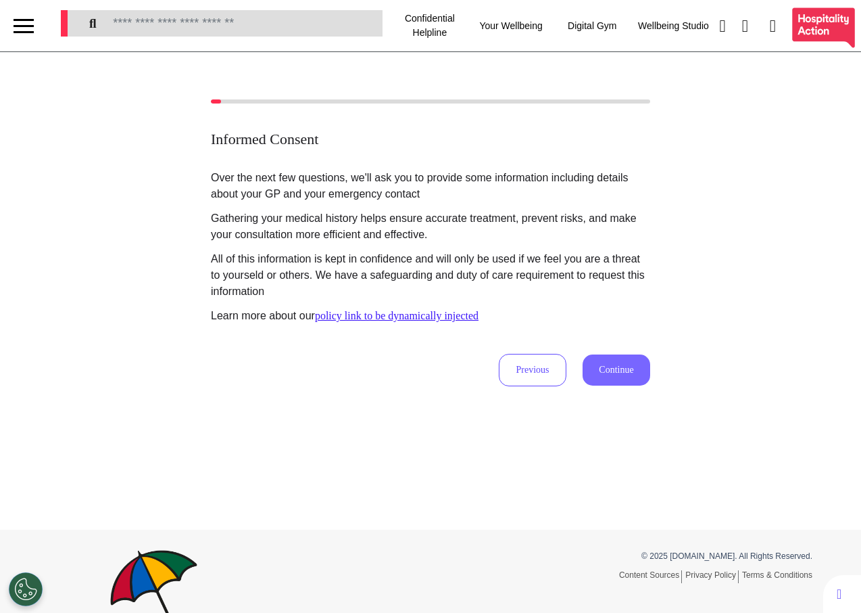
click at [623, 373] on button "Continue" at bounding box center [617, 369] width 68 height 31
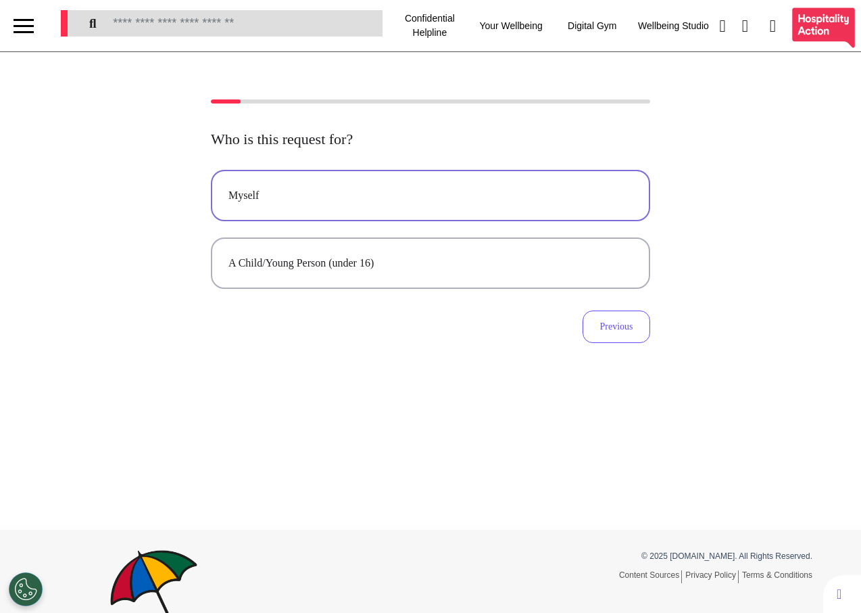
click at [366, 199] on div "Myself" at bounding box center [431, 195] width 404 height 16
